Goal: Transaction & Acquisition: Purchase product/service

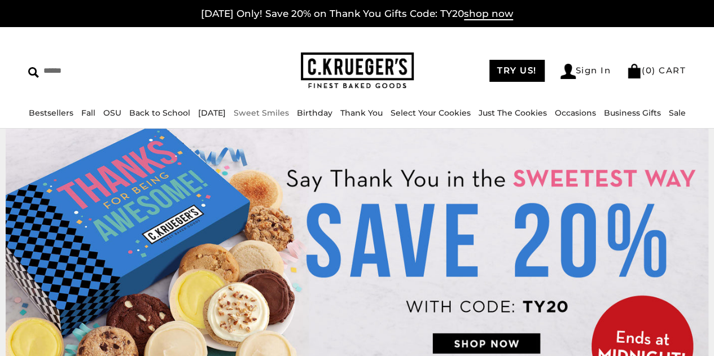
click at [260, 111] on link "Sweet Smiles" at bounding box center [261, 113] width 55 height 10
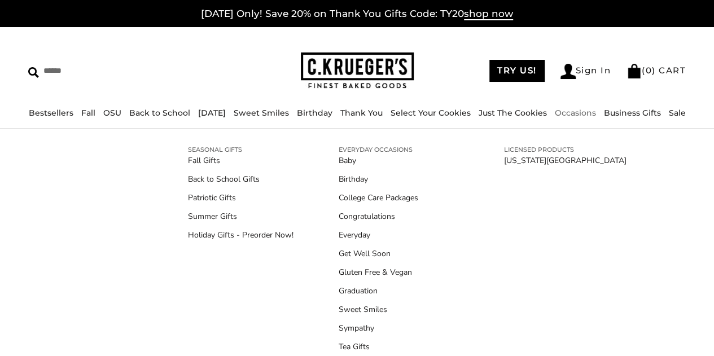
click at [576, 117] on link "Occasions" at bounding box center [575, 113] width 41 height 10
click at [366, 214] on link "Congratulations" at bounding box center [399, 217] width 120 height 12
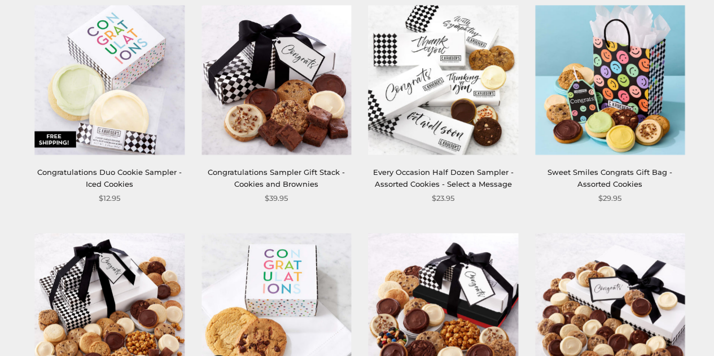
scroll to position [226, 0]
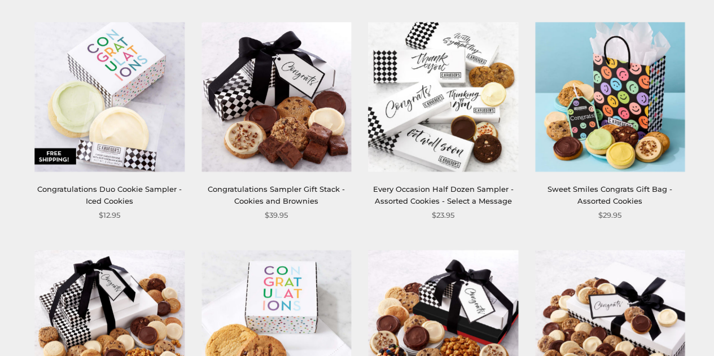
click at [618, 205] on link "Sweet Smiles Congrats Gift Bag - Assorted Cookies" at bounding box center [610, 195] width 125 height 21
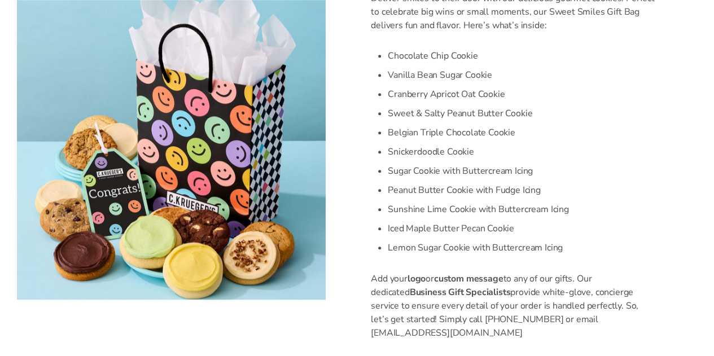
scroll to position [395, 0]
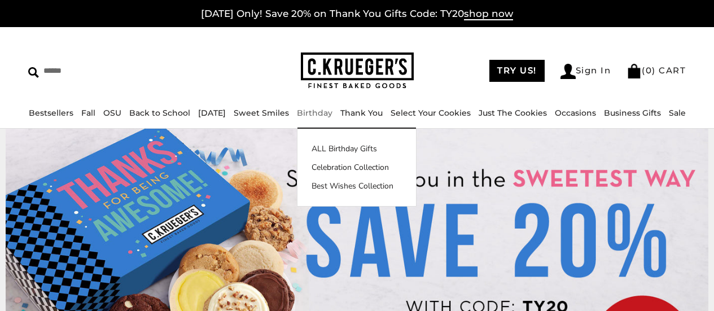
click at [325, 116] on link "Birthday" at bounding box center [315, 113] width 36 height 10
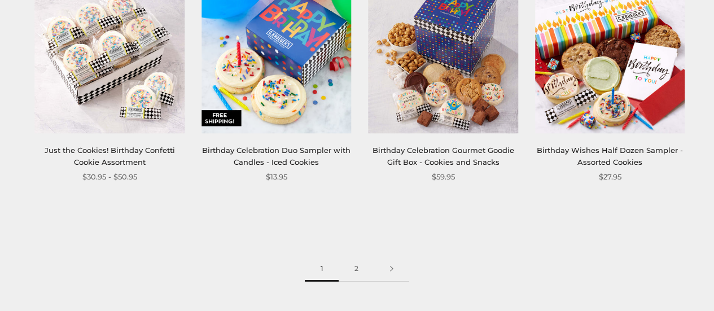
scroll to position [1581, 0]
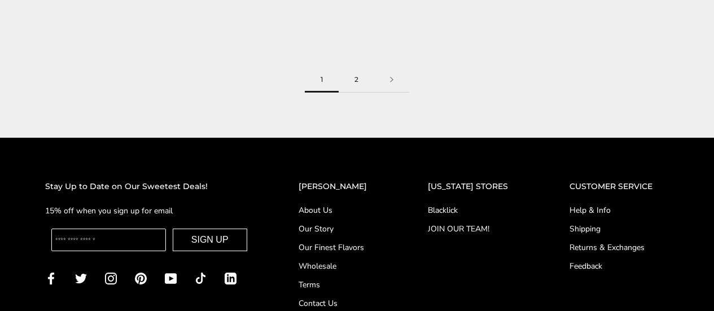
click at [359, 74] on link "2" at bounding box center [357, 79] width 36 height 25
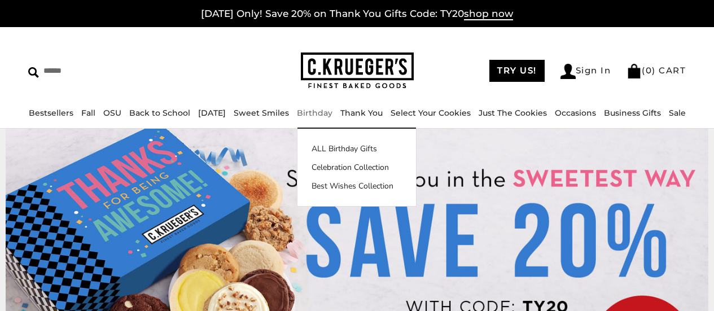
click at [321, 114] on link "Birthday" at bounding box center [315, 113] width 36 height 10
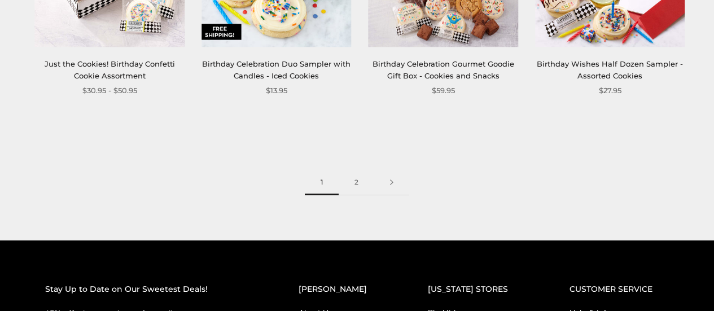
scroll to position [1468, 0]
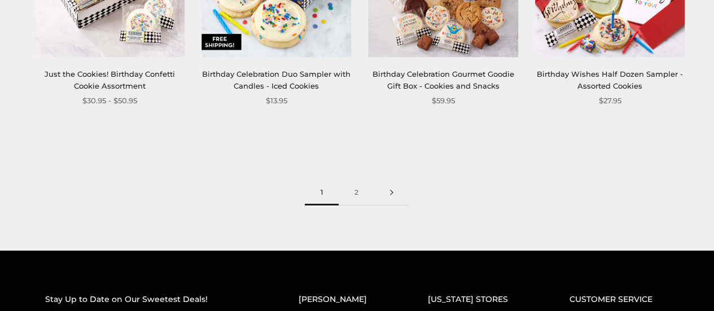
click at [392, 192] on link at bounding box center [391, 192] width 35 height 25
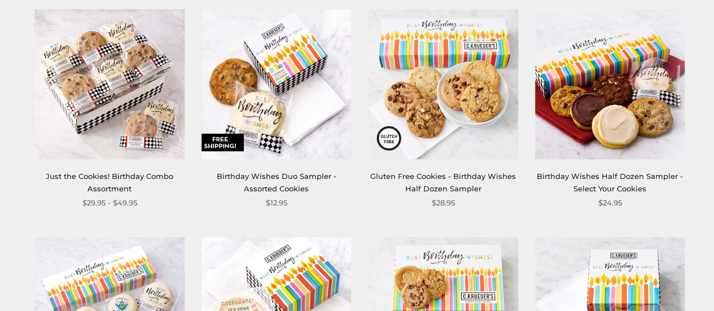
click at [294, 80] on img at bounding box center [277, 85] width 150 height 150
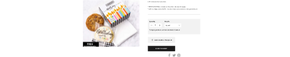
scroll to position [452, 0]
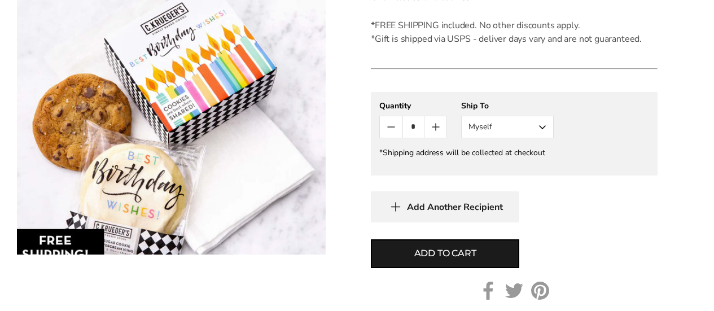
click at [519, 132] on button "Myself" at bounding box center [507, 127] width 93 height 23
click at [510, 164] on button "Other Recipient" at bounding box center [507, 169] width 91 height 20
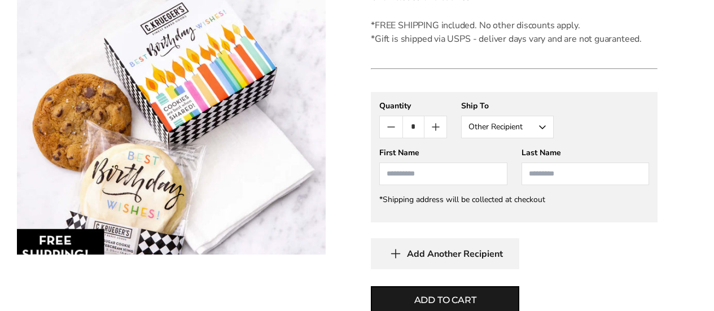
click at [446, 176] on input "First Name" at bounding box center [443, 174] width 128 height 23
type input "****"
type input "******"
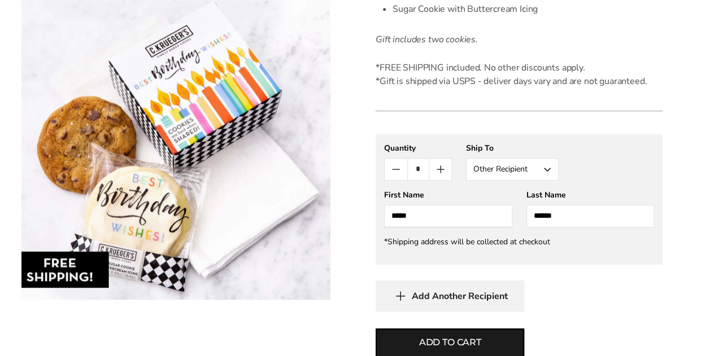
scroll to position [466, 0]
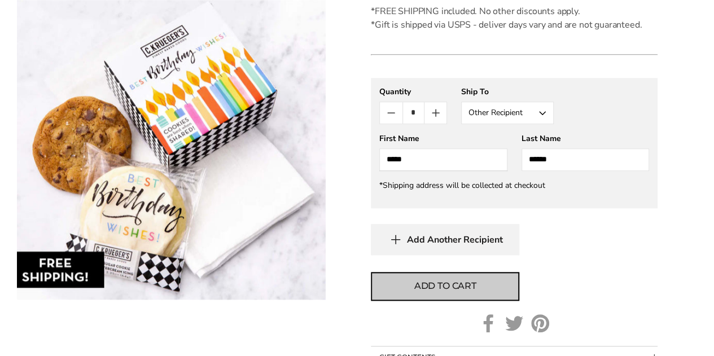
click at [443, 284] on span "Add to cart" at bounding box center [445, 286] width 62 height 14
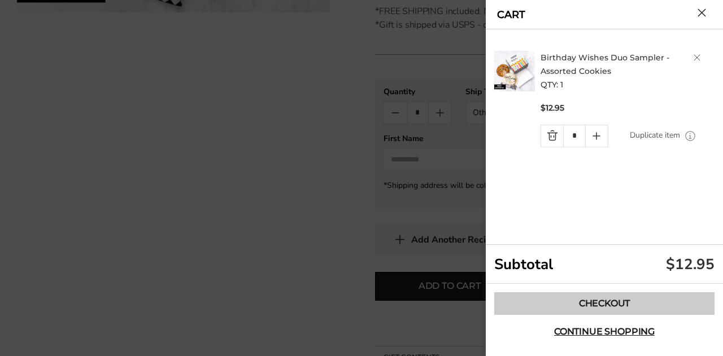
click at [604, 298] on link "Checkout" at bounding box center [604, 303] width 220 height 23
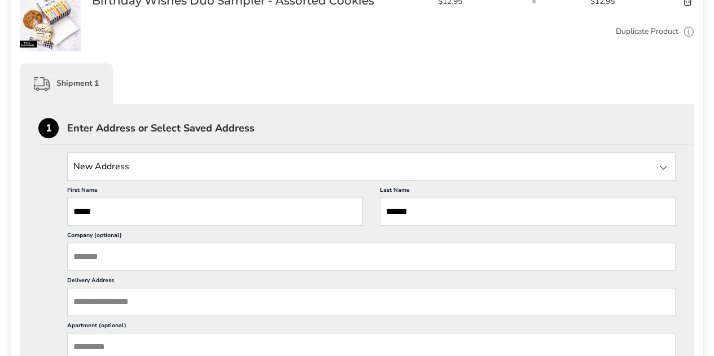
scroll to position [282, 0]
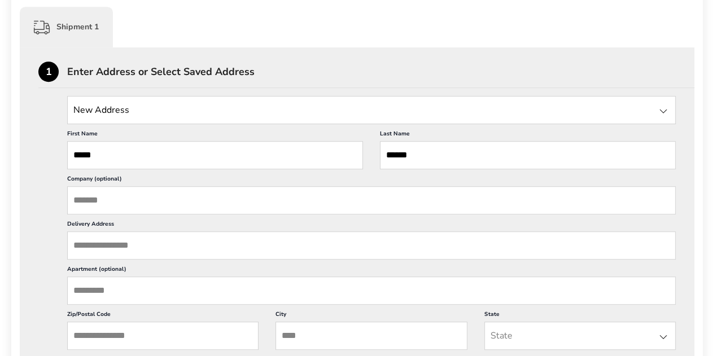
click at [130, 241] on input "Delivery Address" at bounding box center [371, 245] width 609 height 28
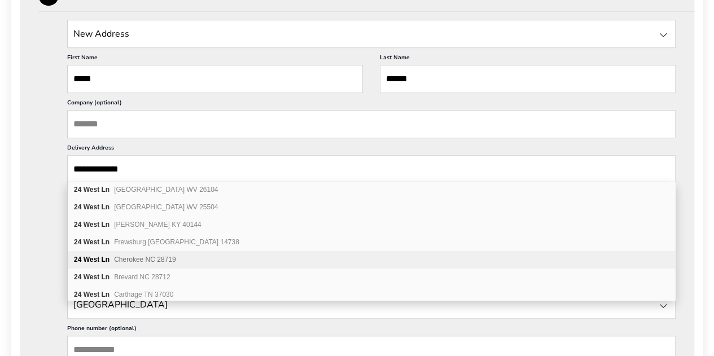
scroll to position [395, 0]
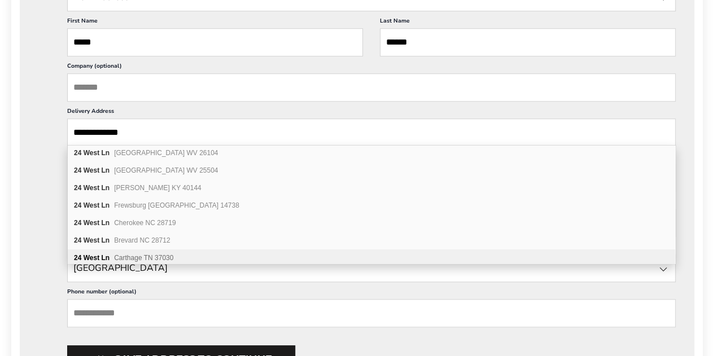
type input "**********"
click at [28, 174] on div "**********" at bounding box center [357, 360] width 675 height 851
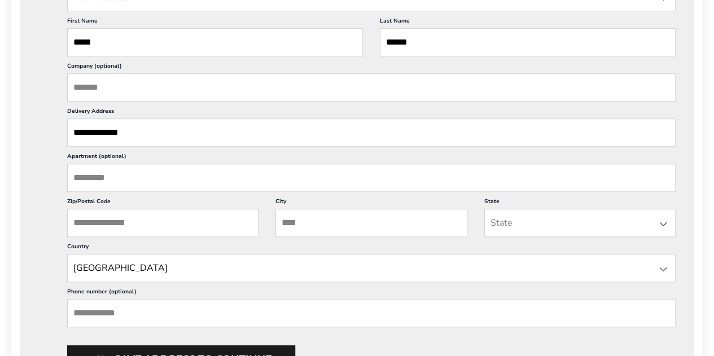
click at [315, 222] on input "City" at bounding box center [371, 223] width 191 height 28
type input "*******"
click at [187, 229] on input "Zip/Postal Code" at bounding box center [162, 223] width 191 height 28
type input "*****"
click at [595, 219] on input "State" at bounding box center [579, 223] width 191 height 28
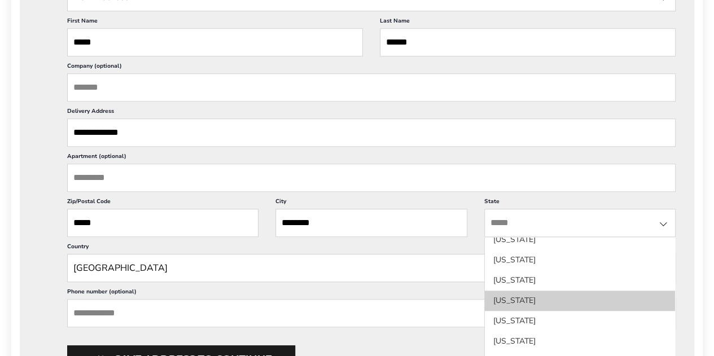
scroll to position [621, 0]
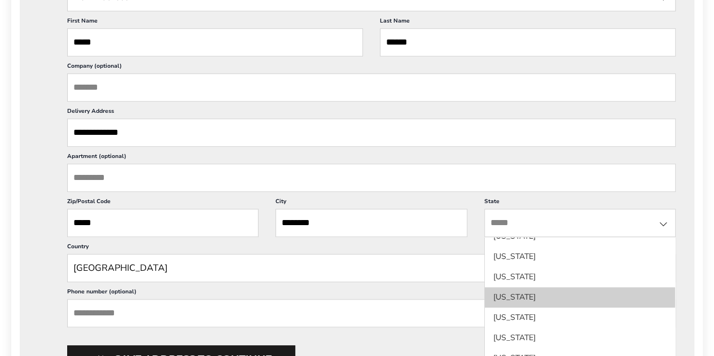
click at [545, 289] on li "[US_STATE]" at bounding box center [580, 297] width 190 height 20
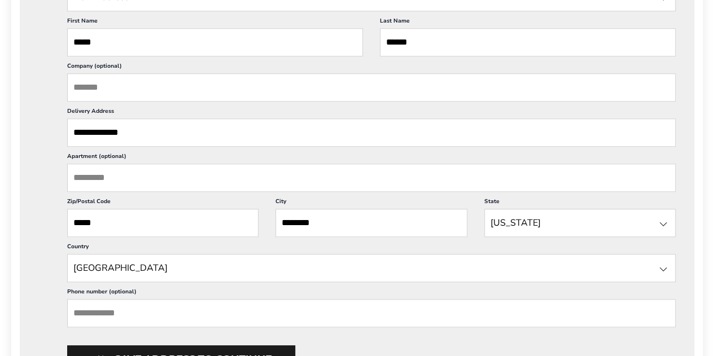
scroll to position [452, 0]
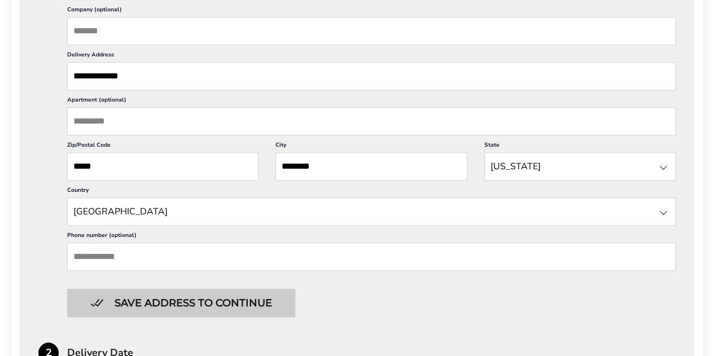
click at [181, 297] on button "Save address to continue" at bounding box center [181, 303] width 228 height 28
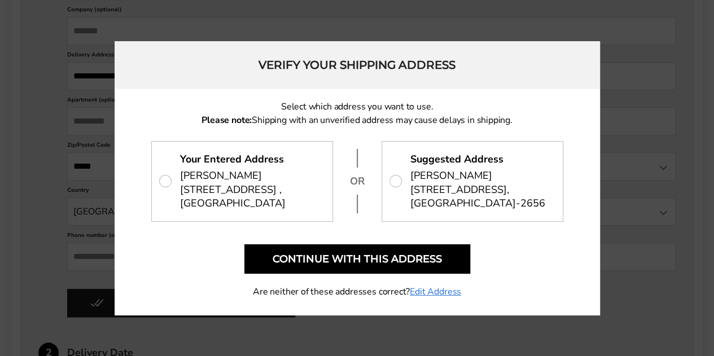
click at [453, 199] on span "[STREET_ADDRESS]" at bounding box center [477, 197] width 135 height 28
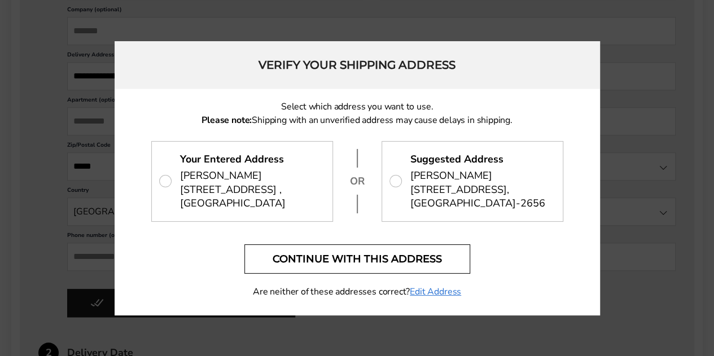
click at [356, 265] on button "Continue with this address" at bounding box center [357, 258] width 226 height 29
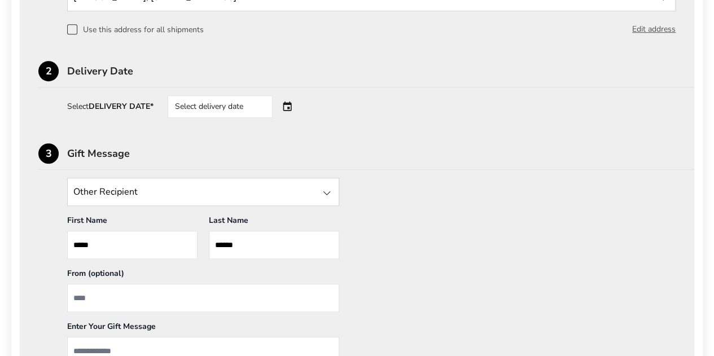
scroll to position [339, 0]
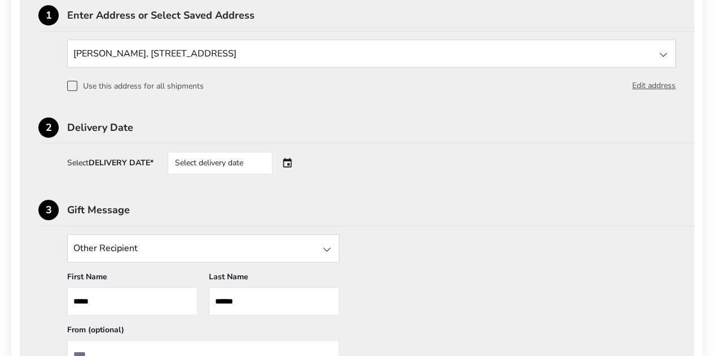
click at [289, 160] on div "Select delivery date" at bounding box center [236, 163] width 137 height 23
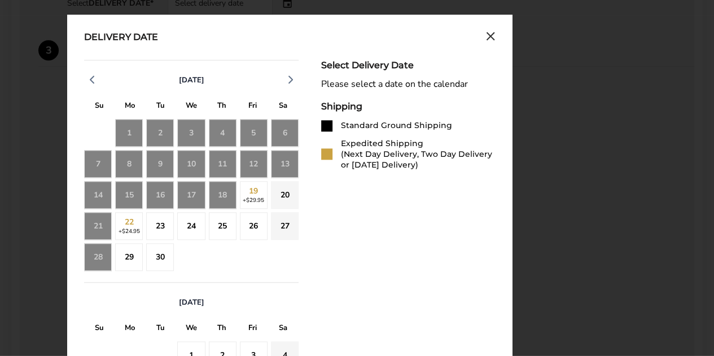
scroll to position [508, 0]
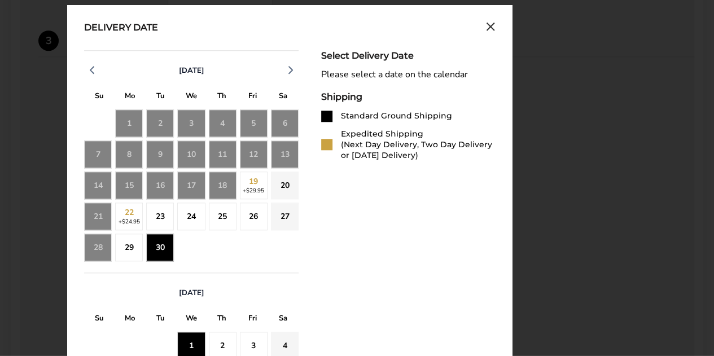
click at [185, 340] on div "1" at bounding box center [191, 346] width 28 height 28
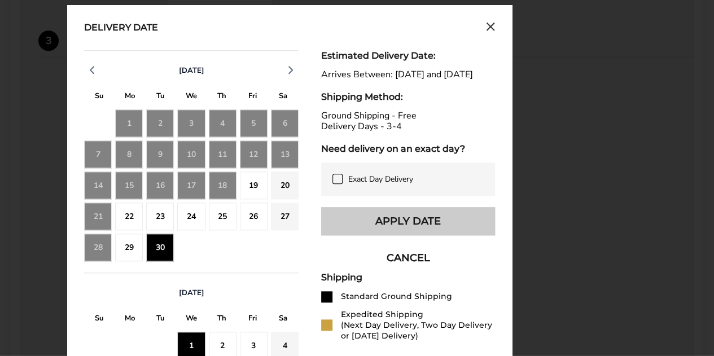
click at [403, 231] on button "Apply Date" at bounding box center [408, 221] width 174 height 28
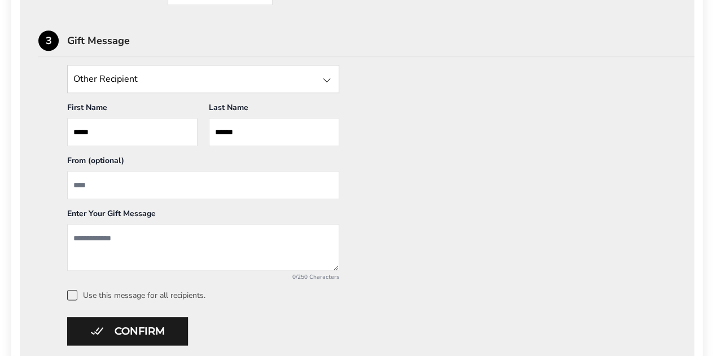
click at [114, 183] on input "From" at bounding box center [203, 185] width 272 height 28
type input "**********"
click at [136, 243] on textarea "Add a message" at bounding box center [203, 247] width 272 height 47
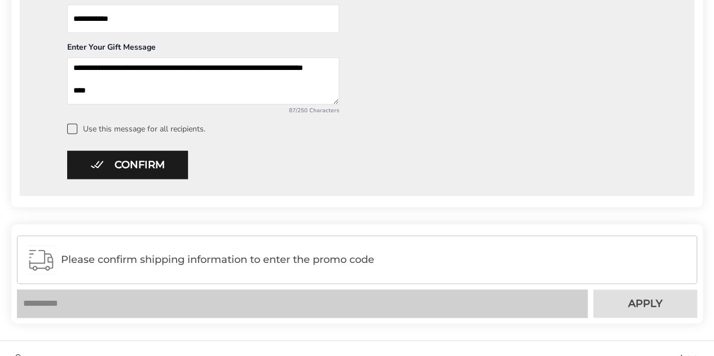
scroll to position [678, 0]
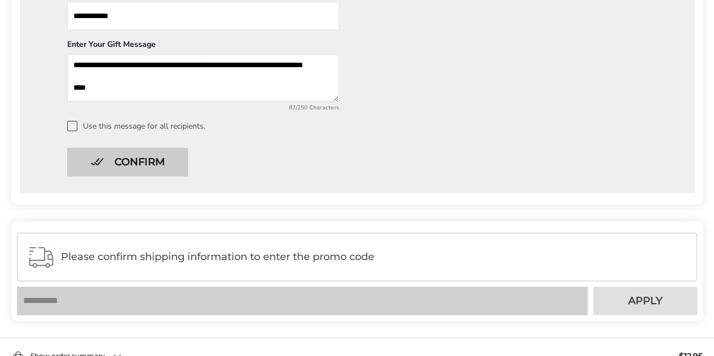
type textarea "**********"
click at [142, 167] on button "Confirm" at bounding box center [127, 162] width 121 height 28
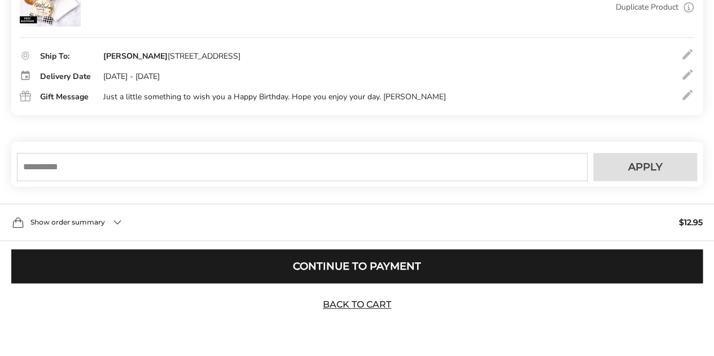
scroll to position [250, 0]
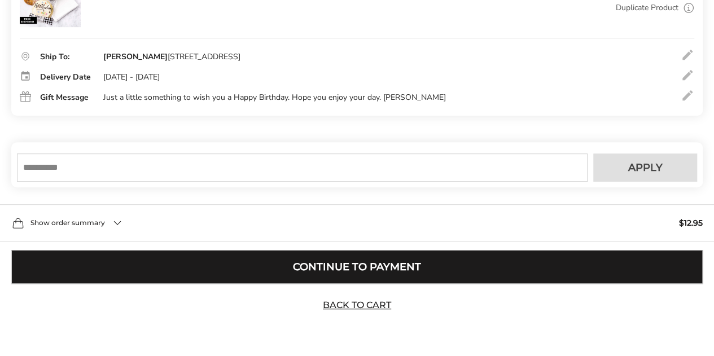
click at [349, 272] on button "Continue to Payment" at bounding box center [357, 267] width 692 height 34
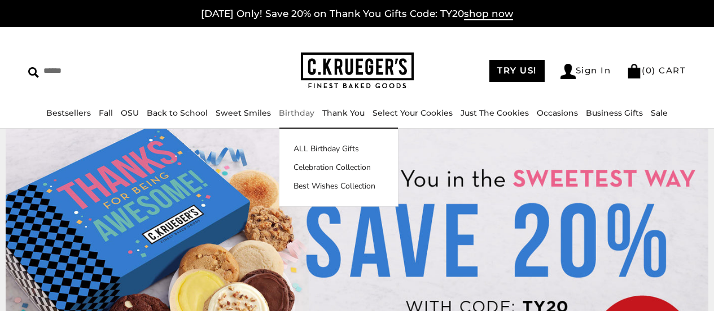
click at [289, 113] on link "Birthday" at bounding box center [297, 113] width 36 height 10
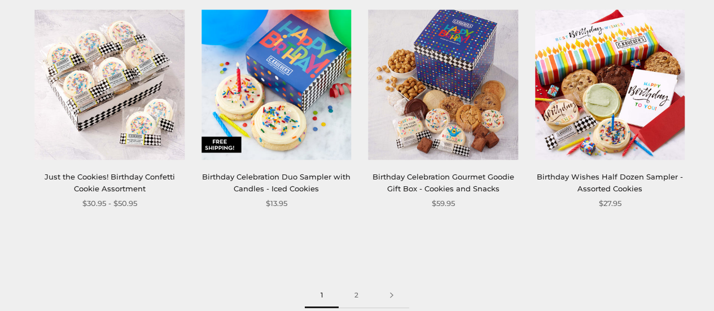
scroll to position [1468, 0]
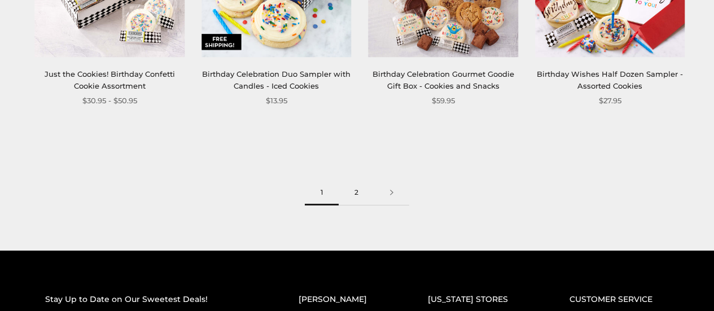
click at [357, 191] on link "2" at bounding box center [357, 192] width 36 height 25
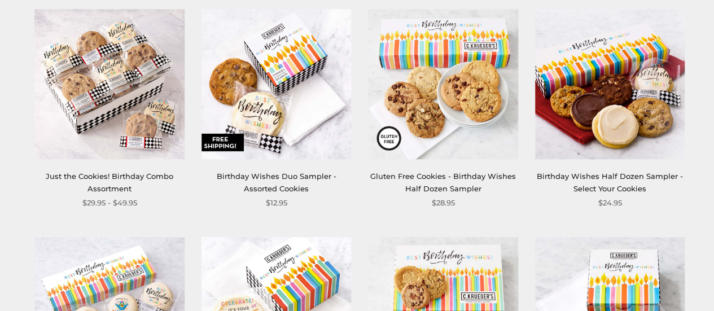
click at [278, 107] on img at bounding box center [277, 85] width 150 height 150
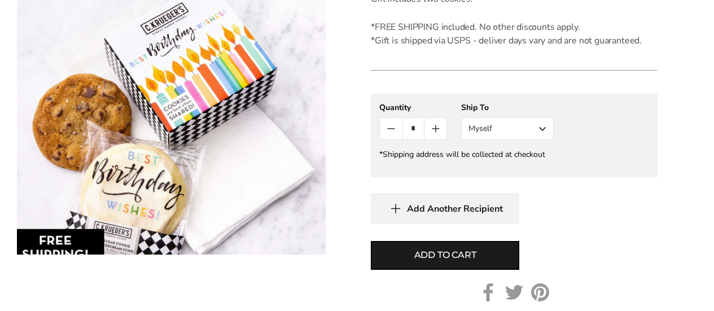
scroll to position [452, 0]
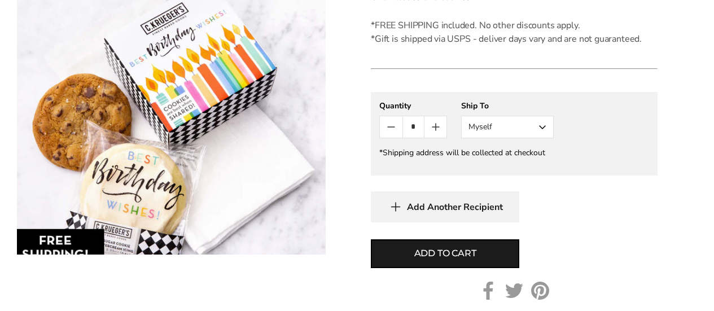
click at [535, 132] on button "Myself" at bounding box center [507, 127] width 93 height 23
click at [525, 164] on button "Other Recipient" at bounding box center [507, 169] width 91 height 20
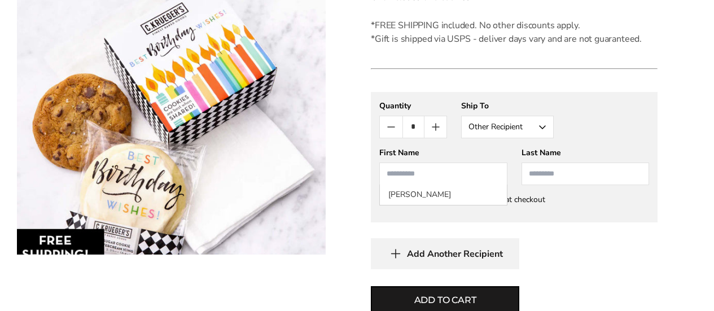
click at [439, 177] on input "First Name" at bounding box center [443, 174] width 128 height 23
type input "****"
click at [460, 250] on span "Add Another Recipient" at bounding box center [455, 253] width 96 height 11
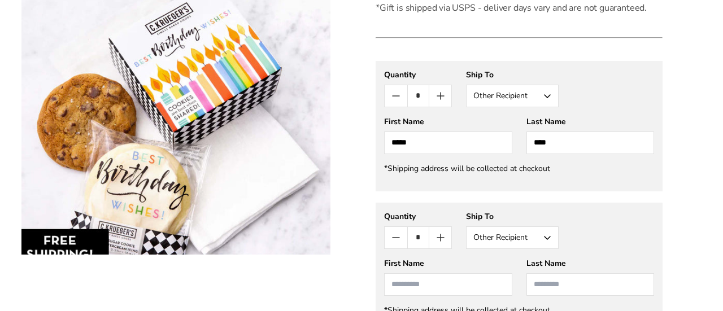
scroll to position [520, 0]
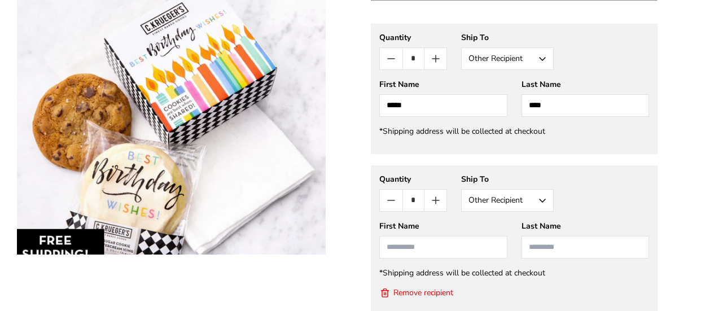
click at [426, 289] on button "Remove recipient" at bounding box center [416, 292] width 74 height 11
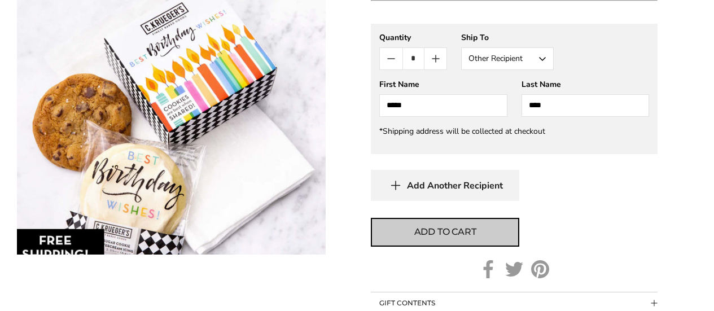
click at [471, 229] on span "Add to cart" at bounding box center [445, 232] width 62 height 14
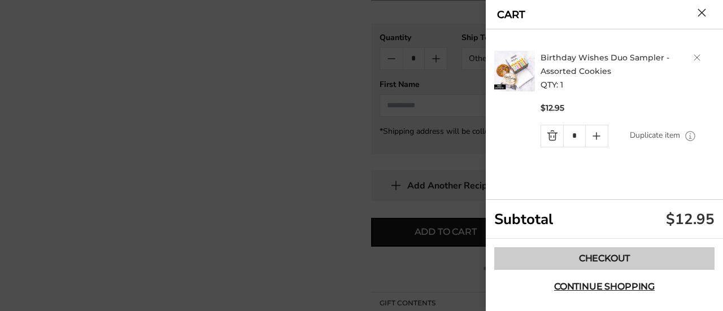
click at [606, 259] on link "Checkout" at bounding box center [604, 258] width 220 height 23
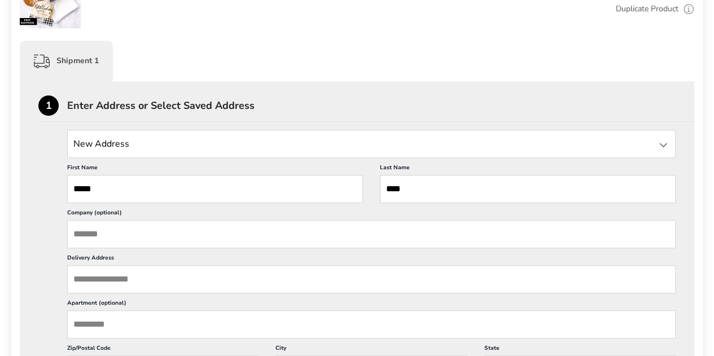
scroll to position [282, 0]
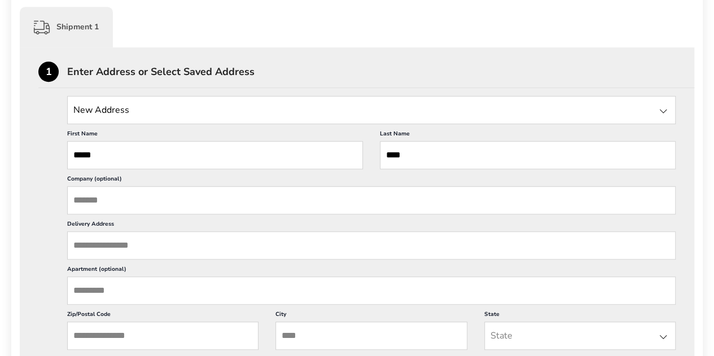
click at [132, 243] on input "Delivery Address" at bounding box center [371, 245] width 609 height 28
click at [137, 242] on input "Delivery Address" at bounding box center [371, 245] width 609 height 28
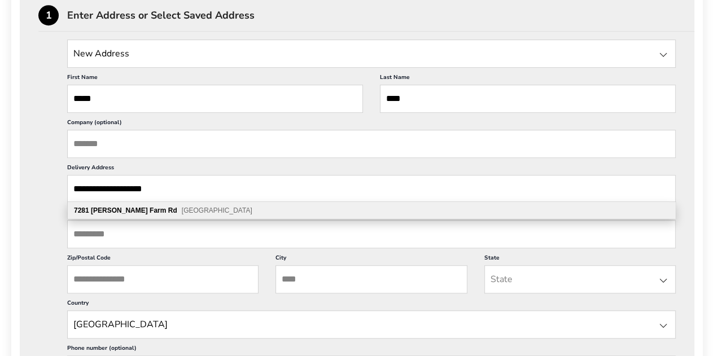
scroll to position [395, 0]
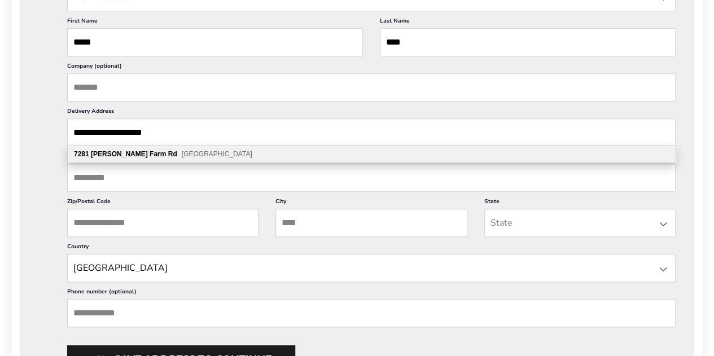
type input "**********"
click at [154, 220] on input "Zip/Postal Code" at bounding box center [162, 223] width 191 height 28
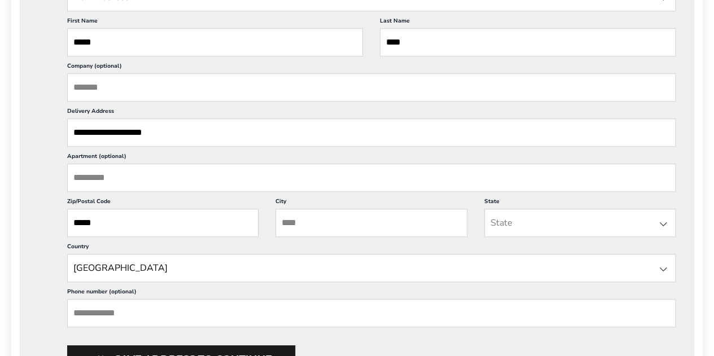
type input "*****"
click at [324, 220] on input "City" at bounding box center [371, 223] width 191 height 28
type input "**********"
click at [539, 219] on input "State" at bounding box center [579, 223] width 191 height 28
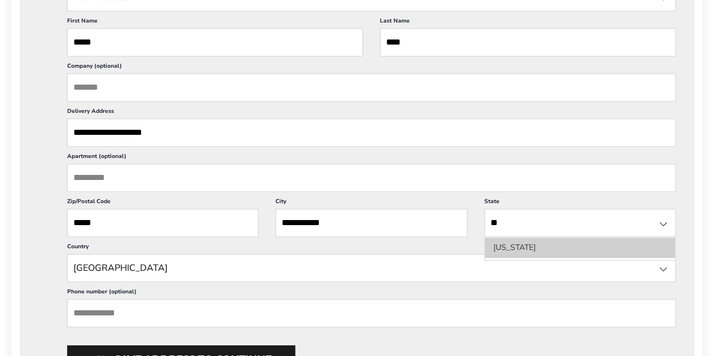
type input "**"
click at [515, 247] on li "Ohio" at bounding box center [580, 248] width 190 height 20
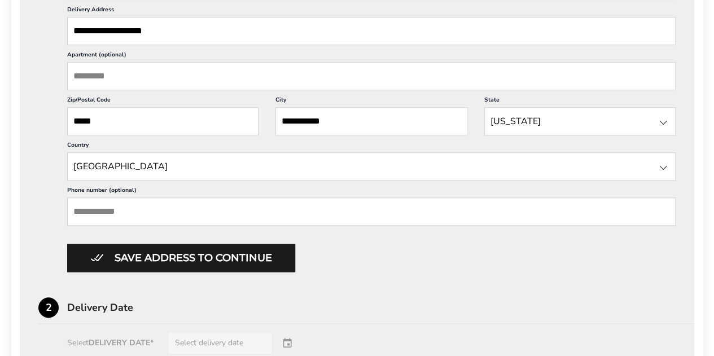
scroll to position [508, 0]
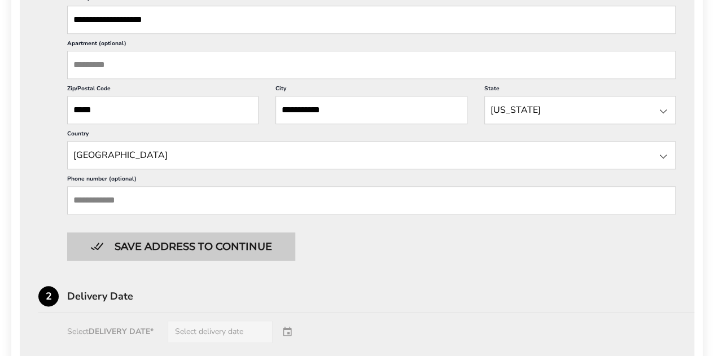
click at [169, 246] on button "Save address to continue" at bounding box center [181, 247] width 228 height 28
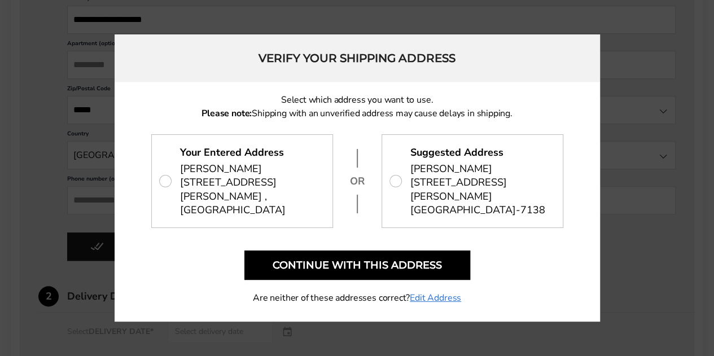
click at [431, 199] on span "7281 DEAN FARM RD, NEW ALBANY, OH 43054-7138" at bounding box center [481, 196] width 142 height 41
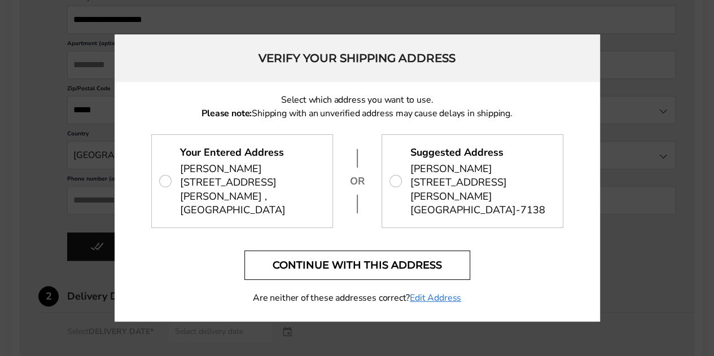
click at [379, 267] on button "Continue with this address" at bounding box center [357, 265] width 226 height 29
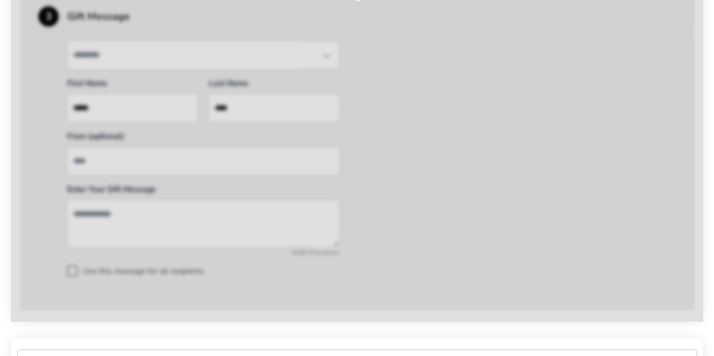
scroll to position [328, 0]
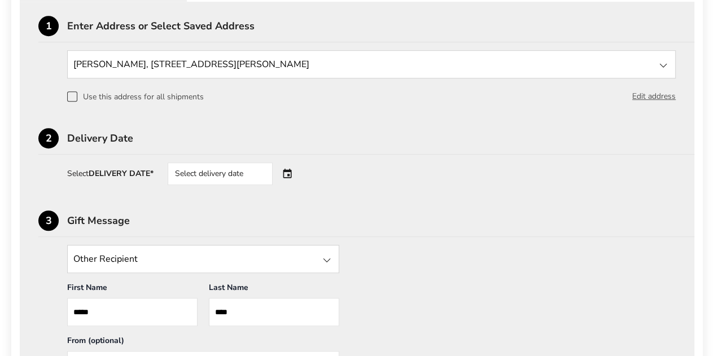
click at [230, 177] on div "Select delivery date" at bounding box center [220, 174] width 105 height 23
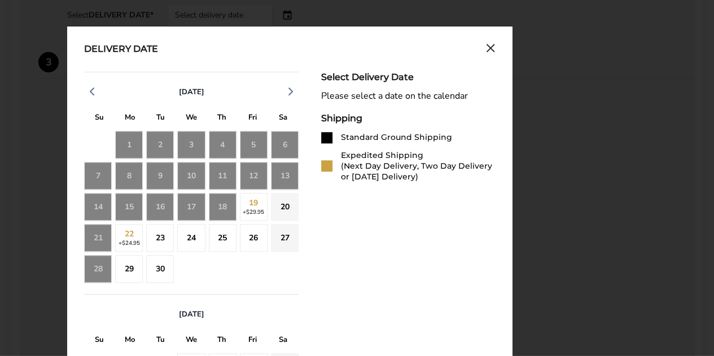
scroll to position [497, 0]
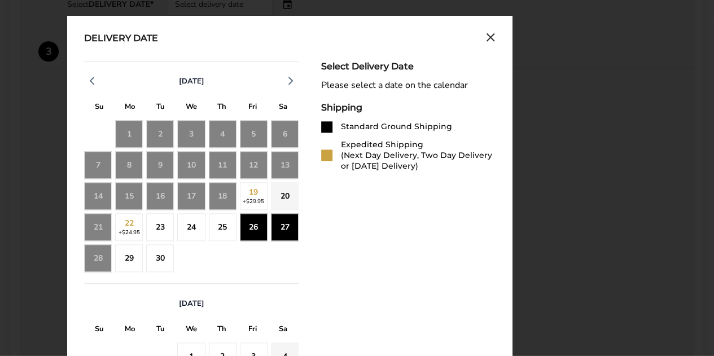
click at [277, 223] on div "27" at bounding box center [285, 227] width 28 height 28
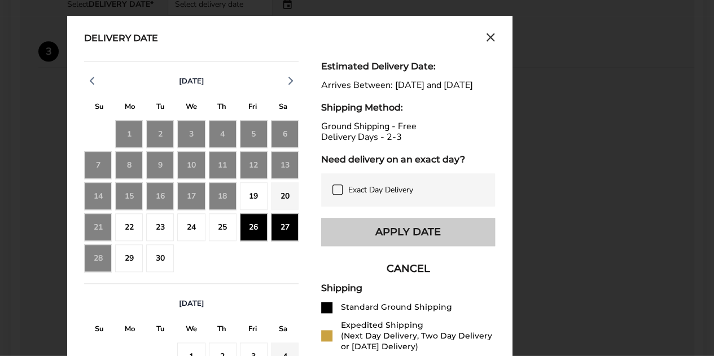
click at [436, 234] on button "Apply Date" at bounding box center [408, 232] width 174 height 28
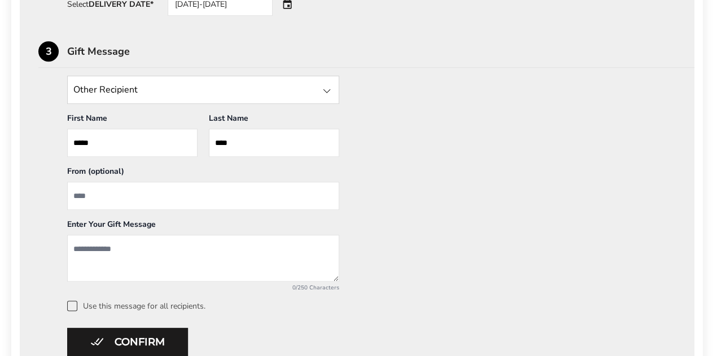
click at [115, 188] on input "From" at bounding box center [203, 196] width 272 height 28
type input "**********"
click at [130, 242] on textarea "Add a message" at bounding box center [203, 258] width 272 height 47
type textarea "*"
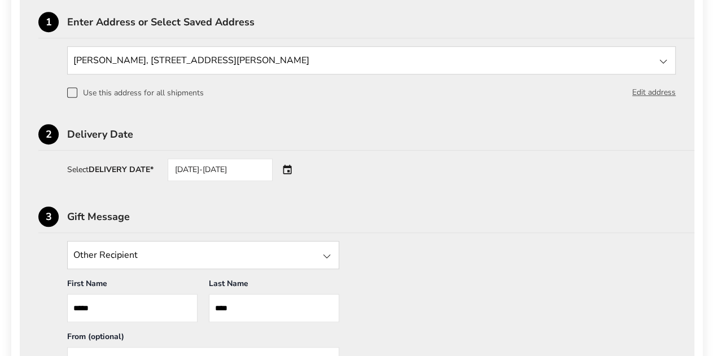
scroll to position [328, 0]
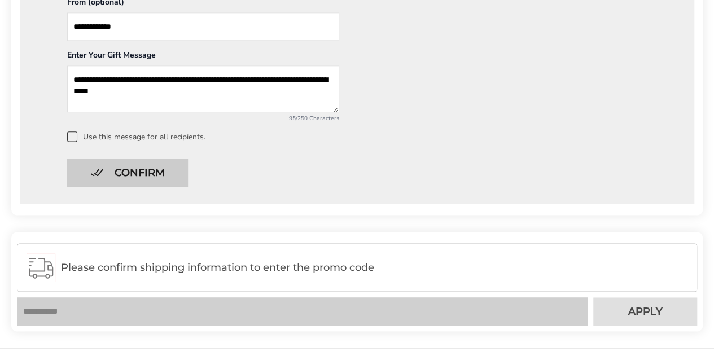
type textarea "**********"
click at [137, 176] on button "Confirm" at bounding box center [127, 173] width 121 height 28
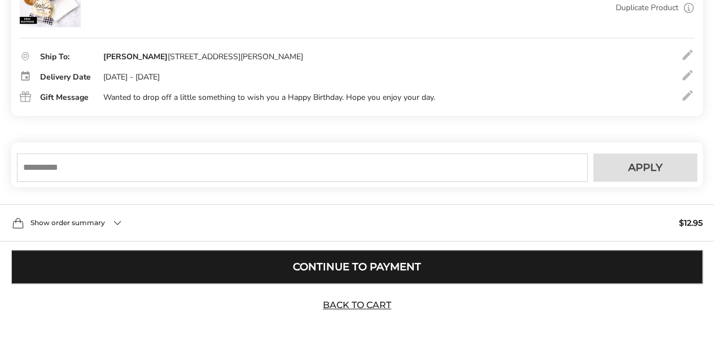
click at [349, 265] on button "Continue to Payment" at bounding box center [357, 267] width 692 height 34
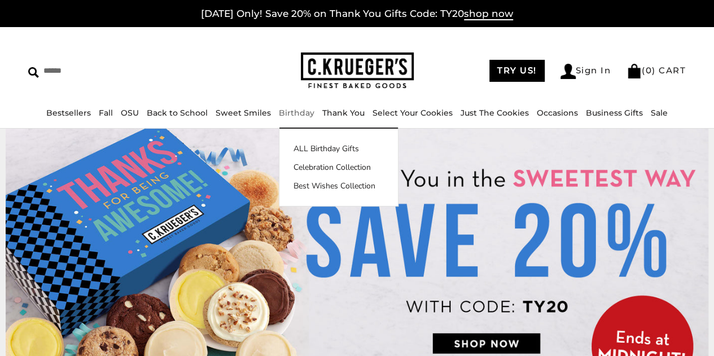
click at [298, 113] on link "Birthday" at bounding box center [297, 113] width 36 height 10
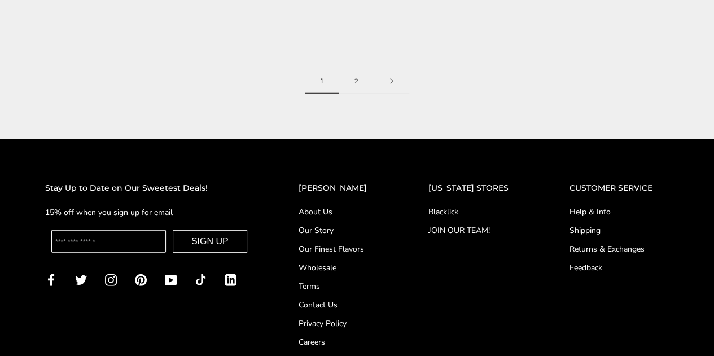
scroll to position [1581, 0]
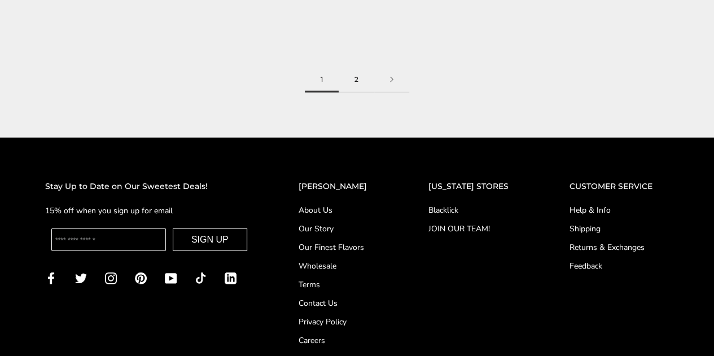
click at [356, 84] on link "2" at bounding box center [357, 79] width 36 height 25
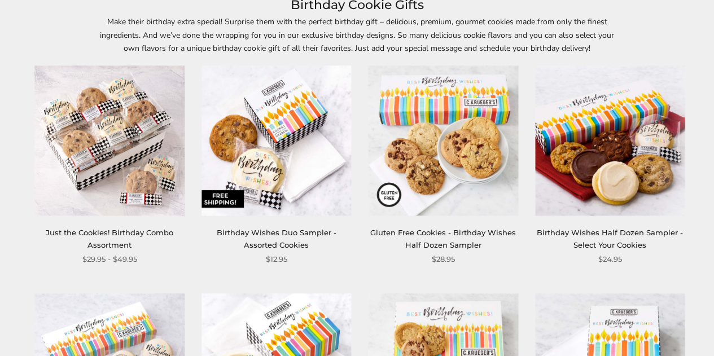
click at [290, 146] on img at bounding box center [277, 141] width 150 height 150
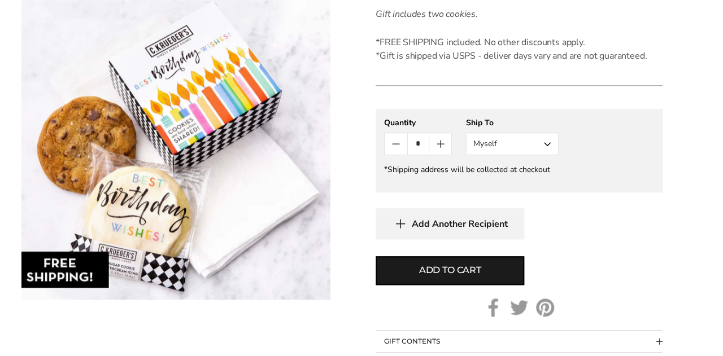
scroll to position [452, 0]
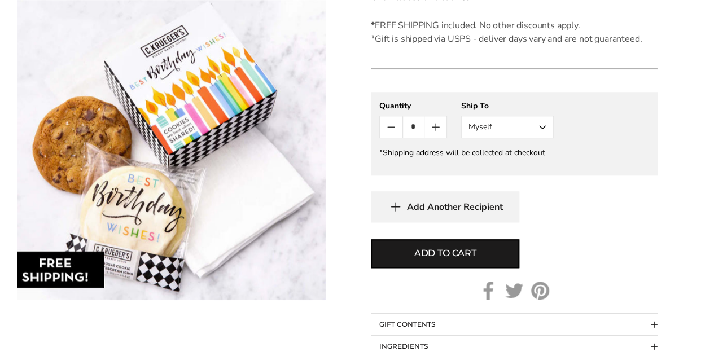
click at [493, 121] on button "Myself" at bounding box center [507, 127] width 93 height 23
click at [491, 162] on button "Other Recipient" at bounding box center [507, 169] width 91 height 20
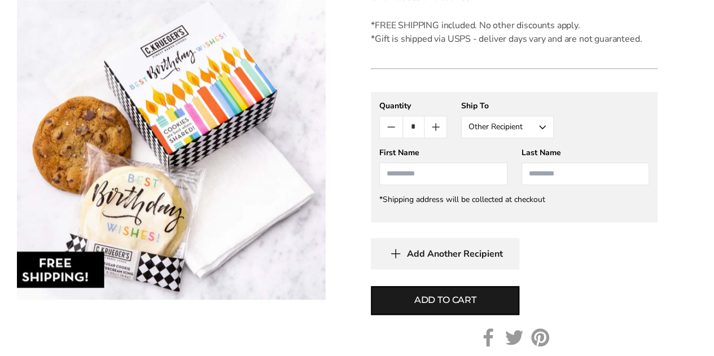
drag, startPoint x: 431, startPoint y: 184, endPoint x: 420, endPoint y: 168, distance: 19.9
click at [431, 184] on div "First Name Mark Meenan Erin Rush" at bounding box center [443, 166] width 128 height 38
type input "*****"
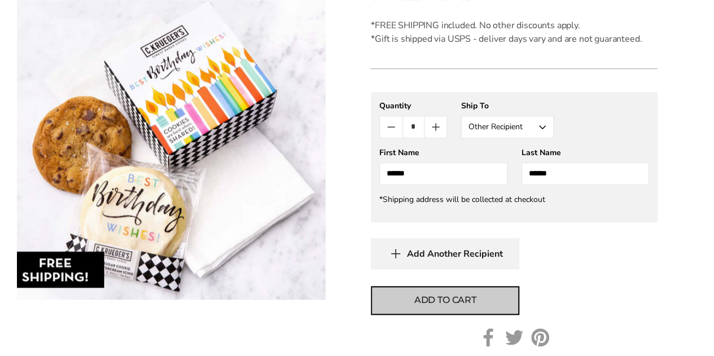
type input "*****"
click at [439, 301] on span "Add to cart" at bounding box center [445, 301] width 62 height 14
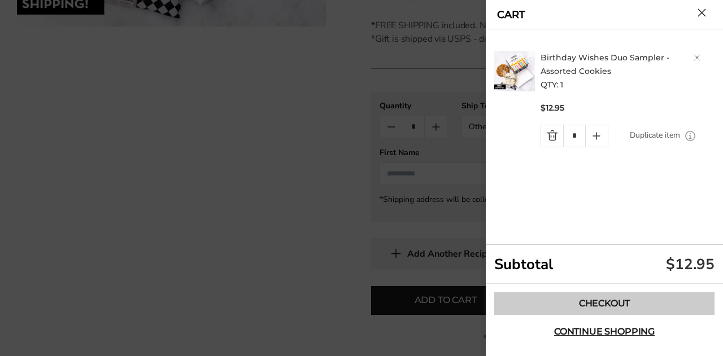
click at [637, 302] on link "Checkout" at bounding box center [604, 303] width 220 height 23
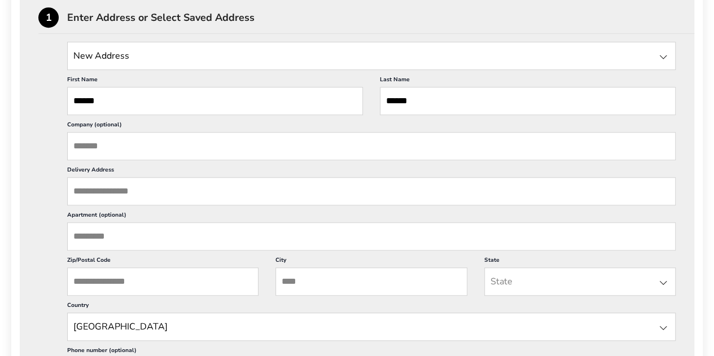
scroll to position [339, 0]
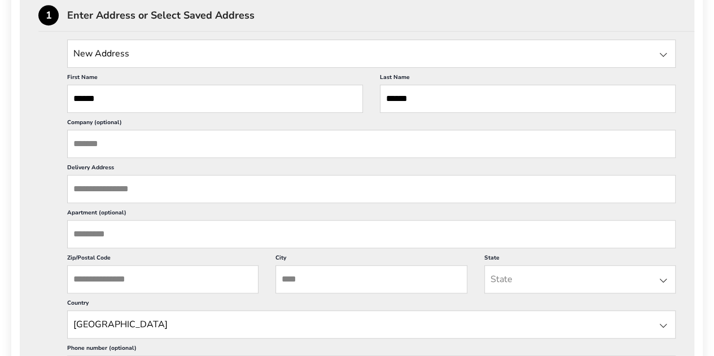
click at [154, 196] on input "Delivery Address" at bounding box center [371, 189] width 609 height 28
click at [141, 191] on input "Delivery Address" at bounding box center [371, 189] width 609 height 28
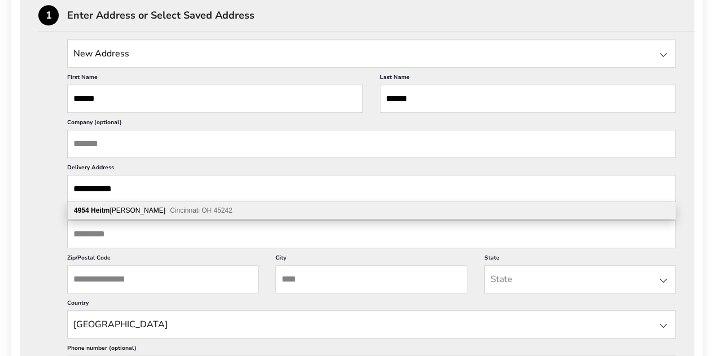
click at [170, 209] on span "Cincinnati OH 45242" at bounding box center [201, 211] width 63 height 8
type input "**********"
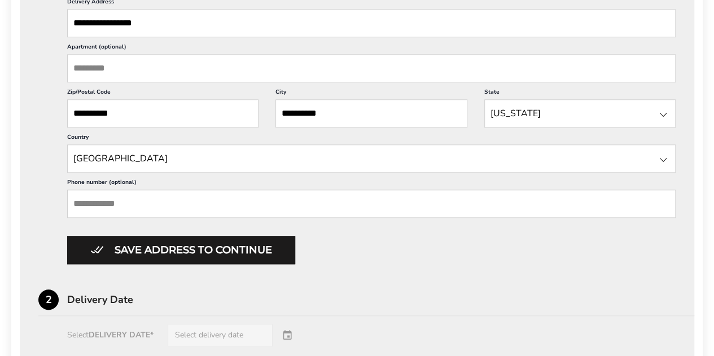
scroll to position [508, 0]
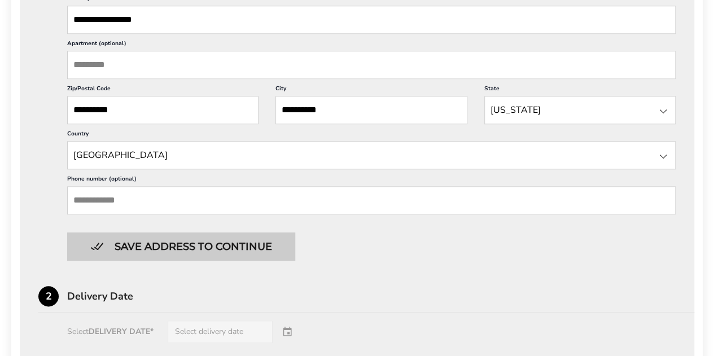
click at [215, 237] on button "Save address to continue" at bounding box center [181, 247] width 228 height 28
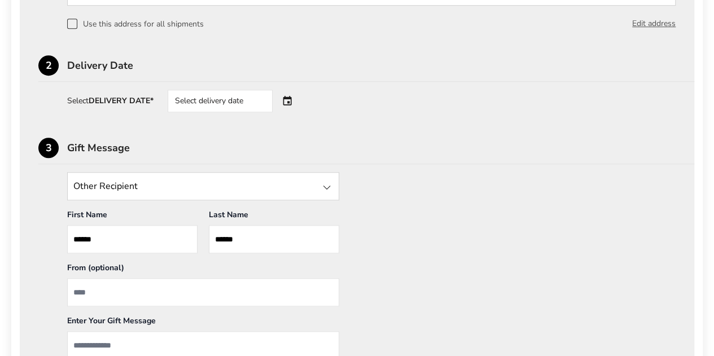
scroll to position [339, 0]
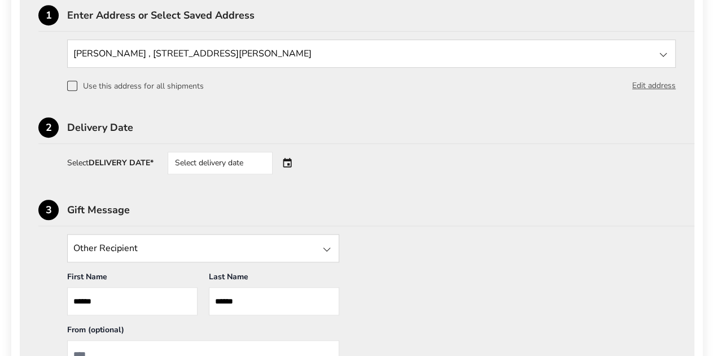
click at [226, 165] on div "Select delivery date" at bounding box center [220, 163] width 105 height 23
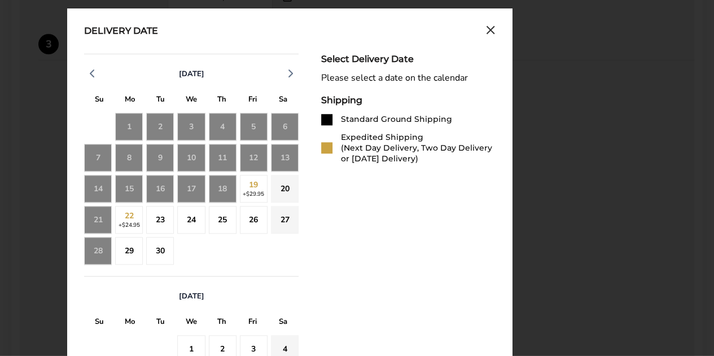
scroll to position [508, 0]
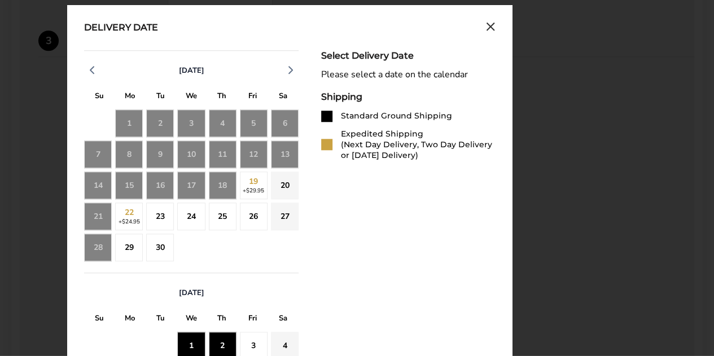
click at [227, 338] on div "2" at bounding box center [223, 346] width 28 height 28
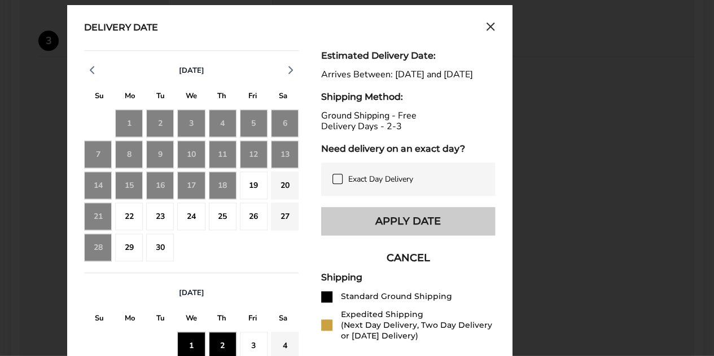
click at [397, 226] on button "Apply Date" at bounding box center [408, 221] width 174 height 28
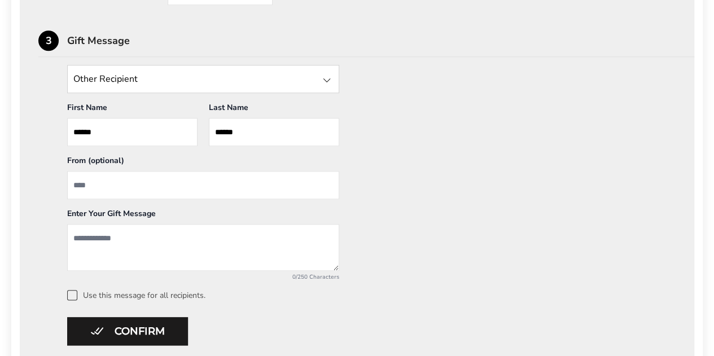
click at [121, 182] on input "From" at bounding box center [203, 185] width 272 height 28
type input "**********"
click at [126, 242] on textarea "Add a message" at bounding box center [203, 247] width 272 height 47
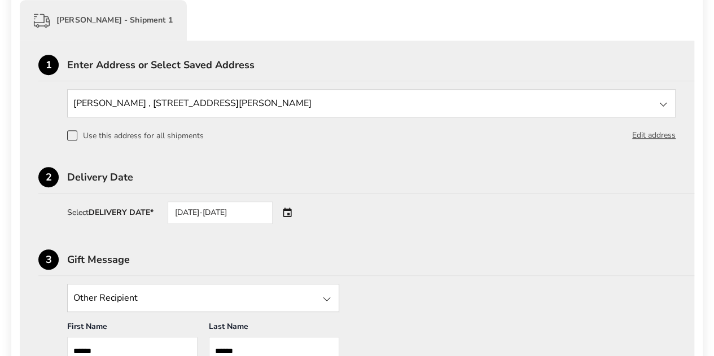
scroll to position [282, 0]
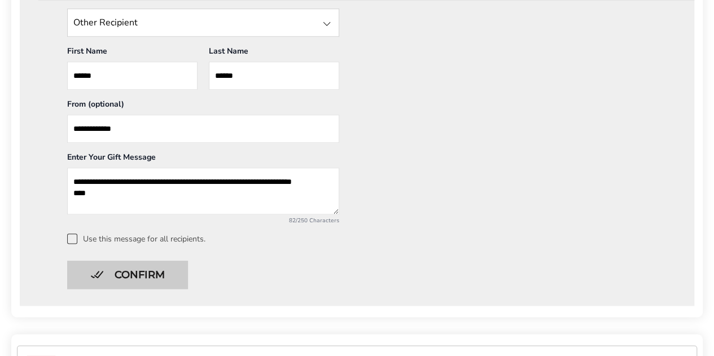
type textarea "**********"
click at [137, 278] on button "Confirm" at bounding box center [127, 275] width 121 height 28
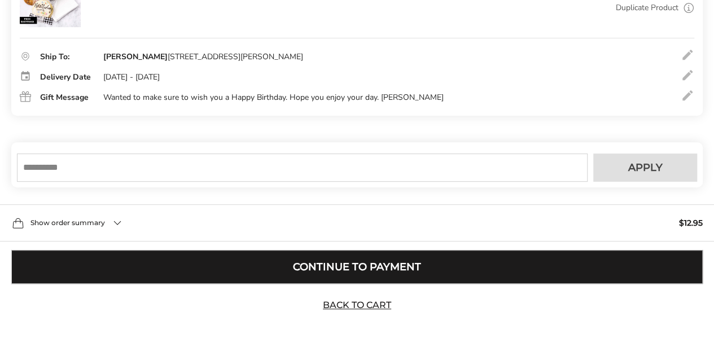
click at [390, 275] on button "Continue to Payment" at bounding box center [357, 267] width 692 height 34
